Goal: Check status

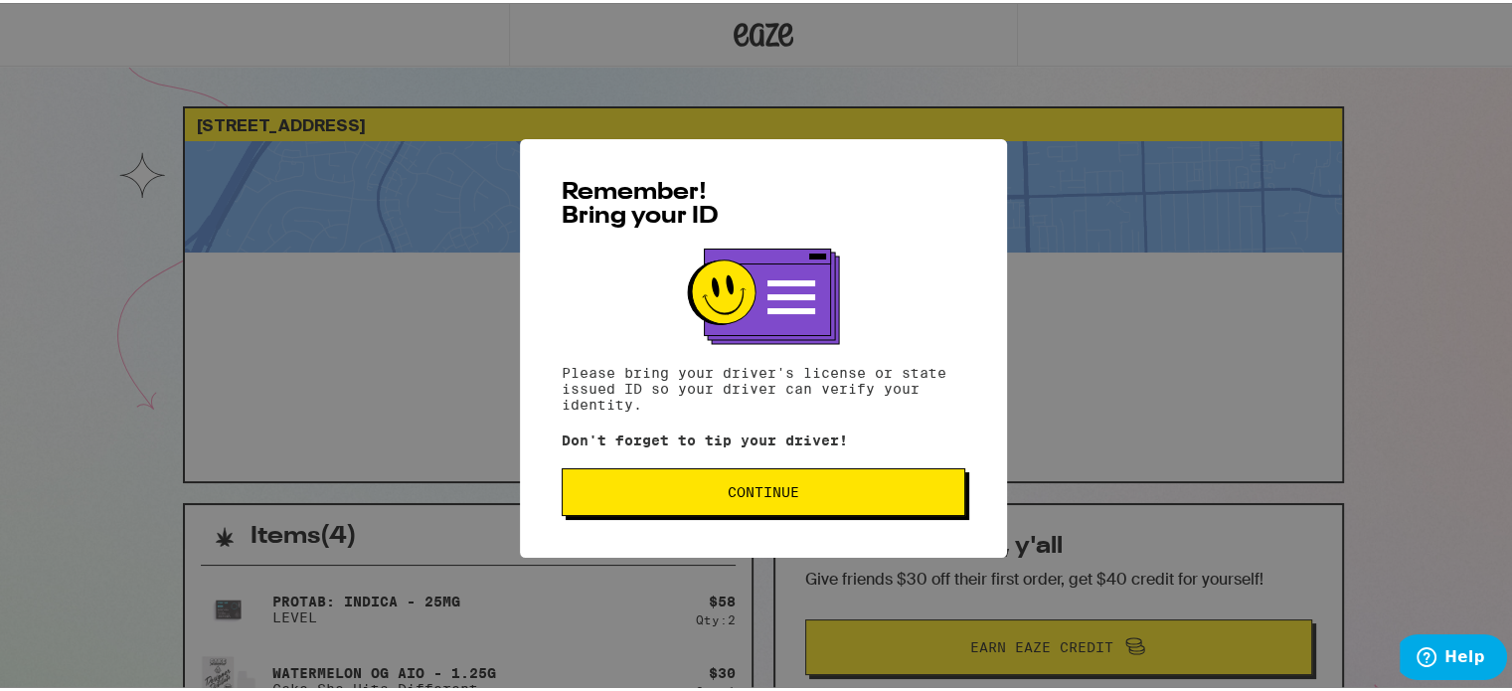
click at [728, 486] on span "Continue" at bounding box center [764, 489] width 72 height 14
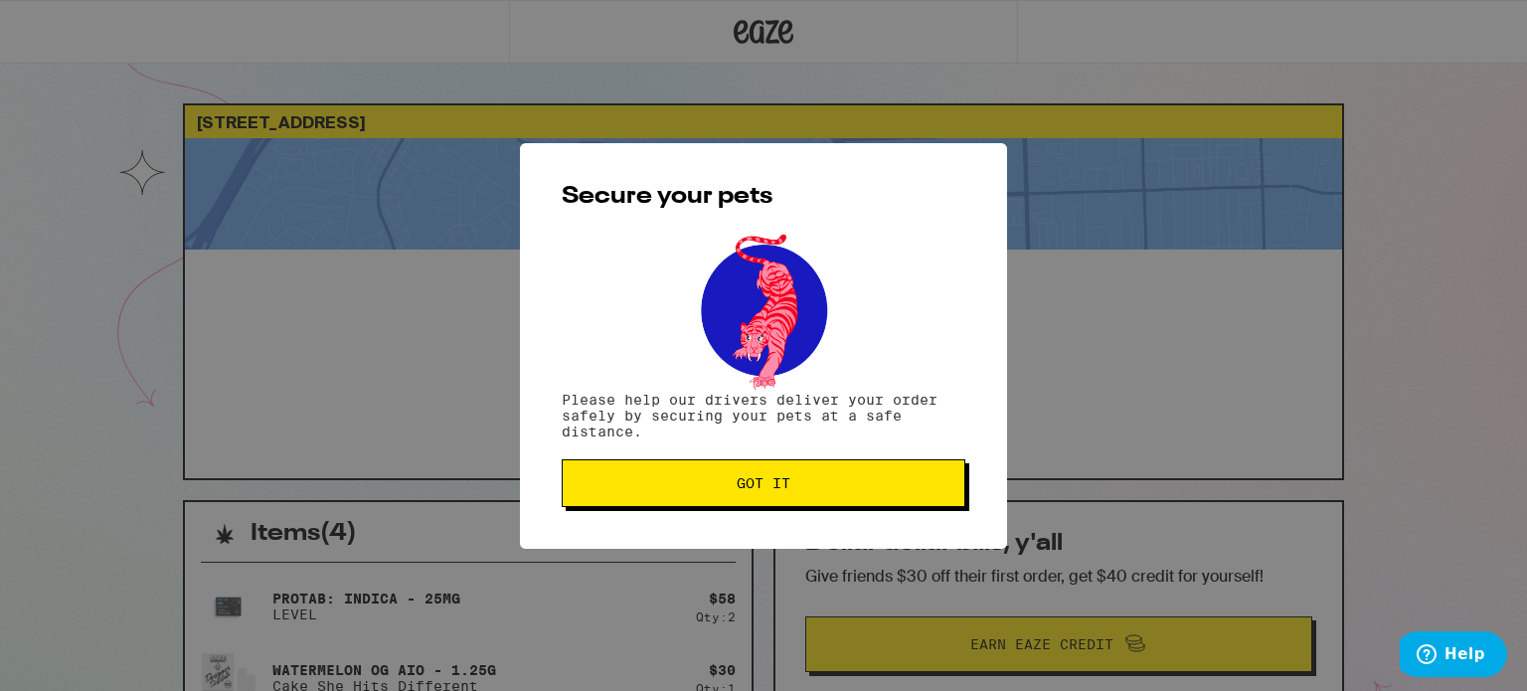
click at [723, 486] on span "Got it" at bounding box center [763, 483] width 370 height 14
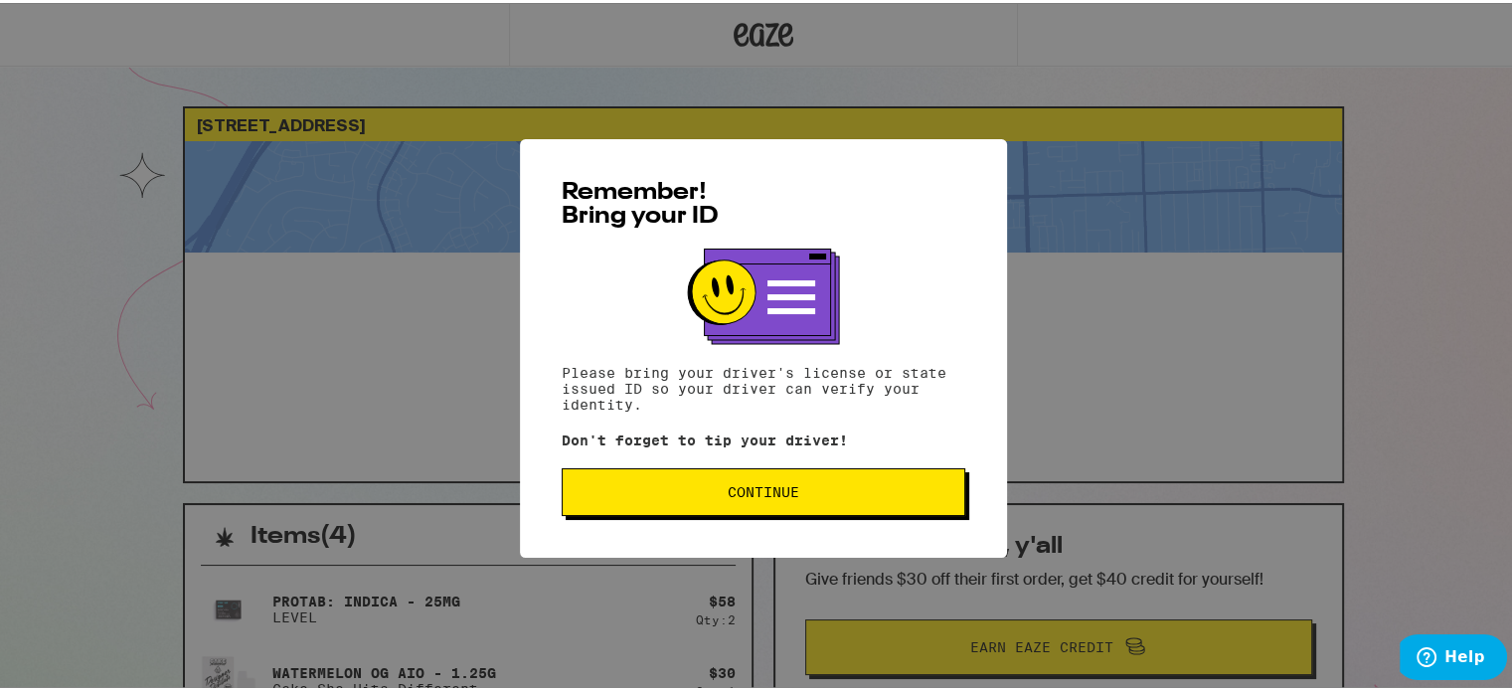
click at [806, 484] on span "Continue" at bounding box center [763, 489] width 370 height 14
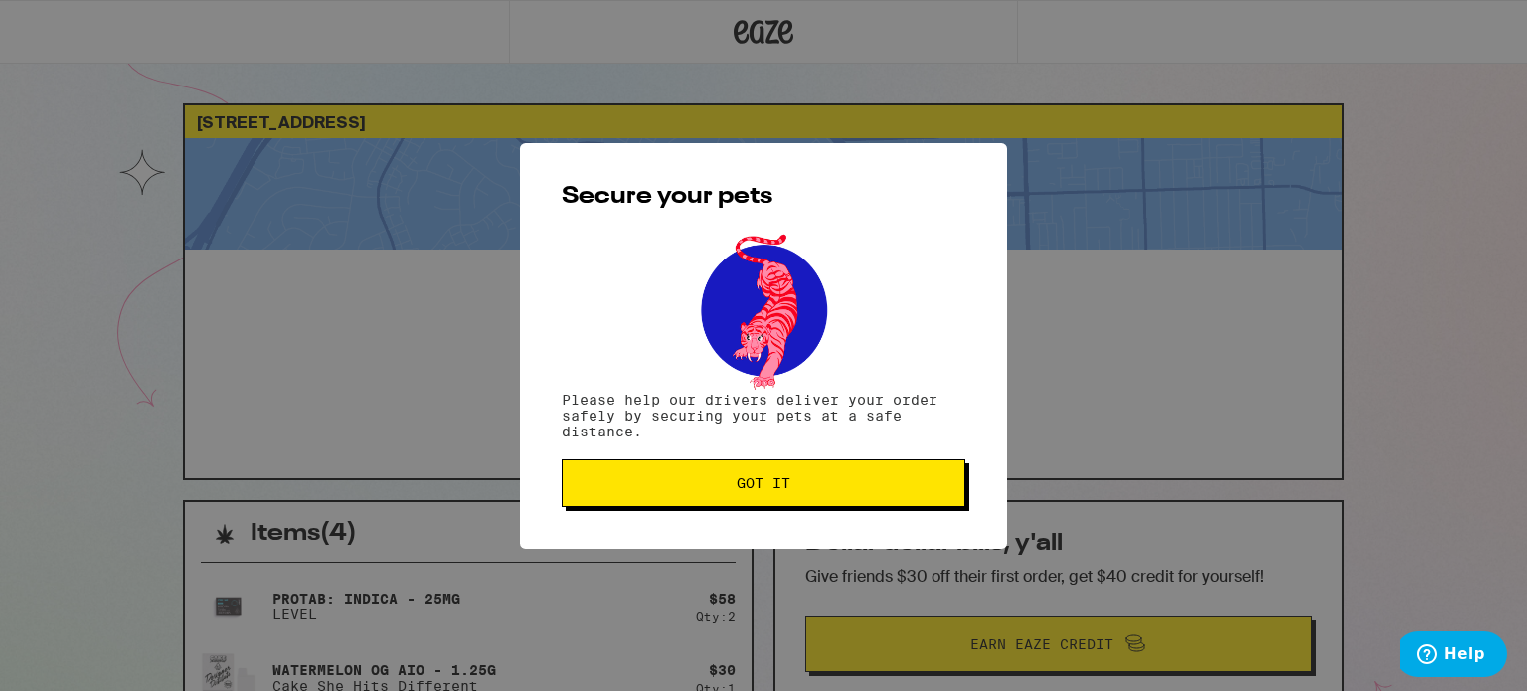
click at [809, 484] on span "Got it" at bounding box center [763, 483] width 370 height 14
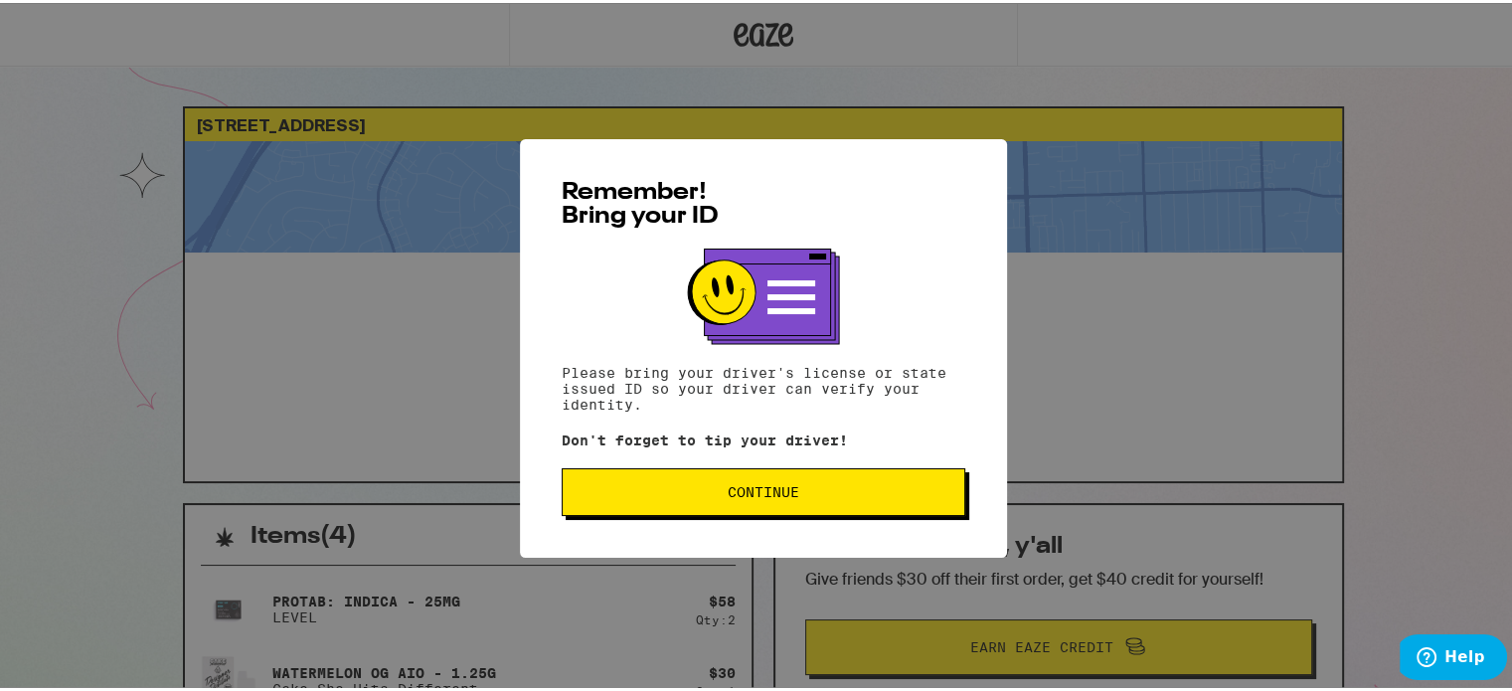
click at [883, 479] on button "Continue" at bounding box center [764, 489] width 404 height 48
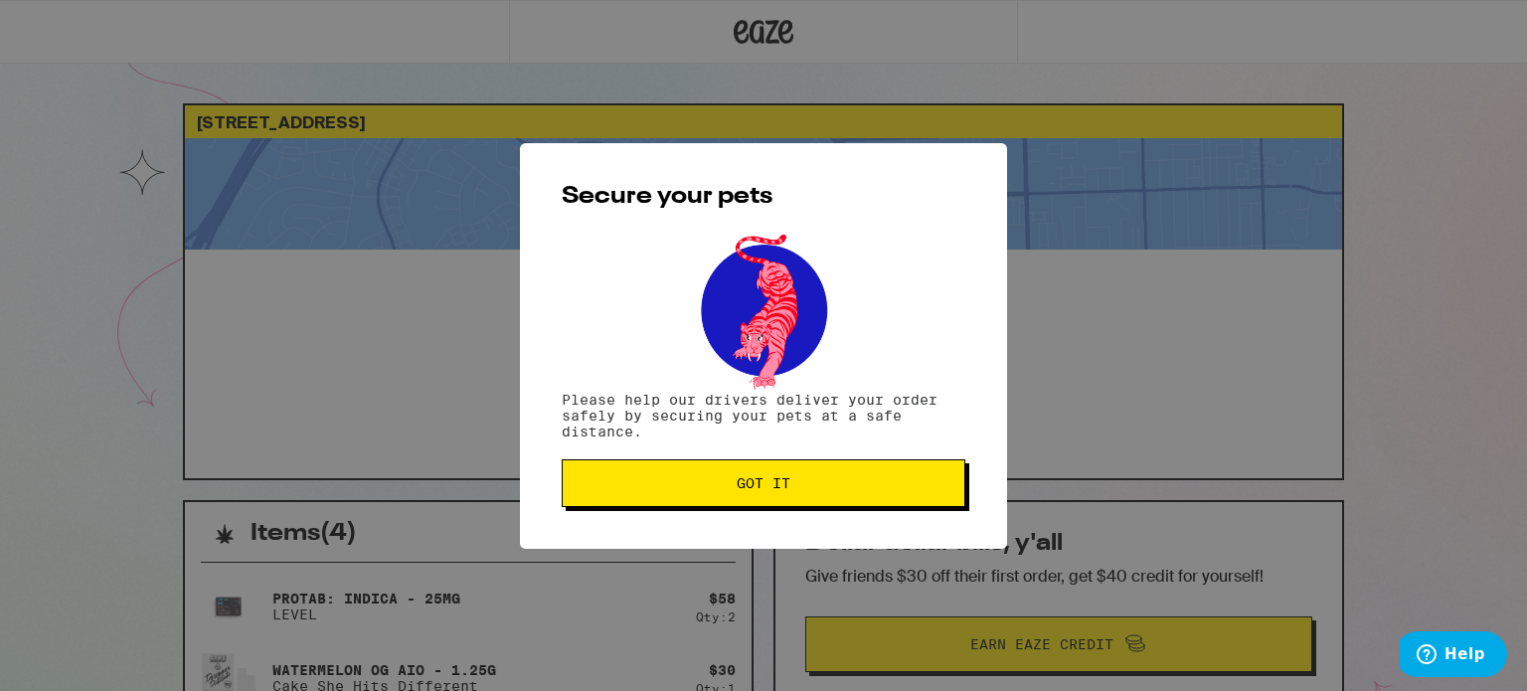
click at [927, 479] on span "Got it" at bounding box center [763, 483] width 370 height 14
